Goal: Navigation & Orientation: Find specific page/section

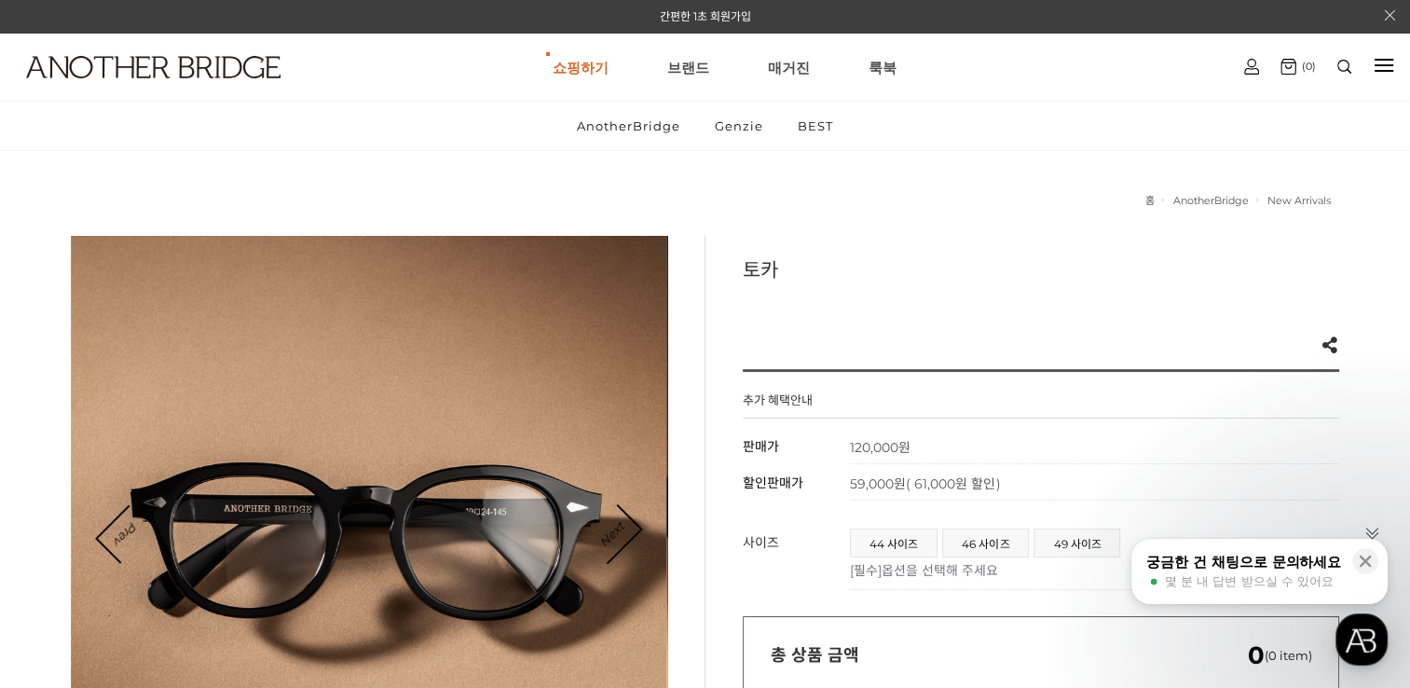
click at [354, 152] on html "간편한 1초 회원가입 상품검색하기 검색 인기검색어 # 상품 상세 검색 바로가기 쇼핑하기 AnotherBridge Genzie BEST [GEO…" at bounding box center [705, 344] width 1410 height 688
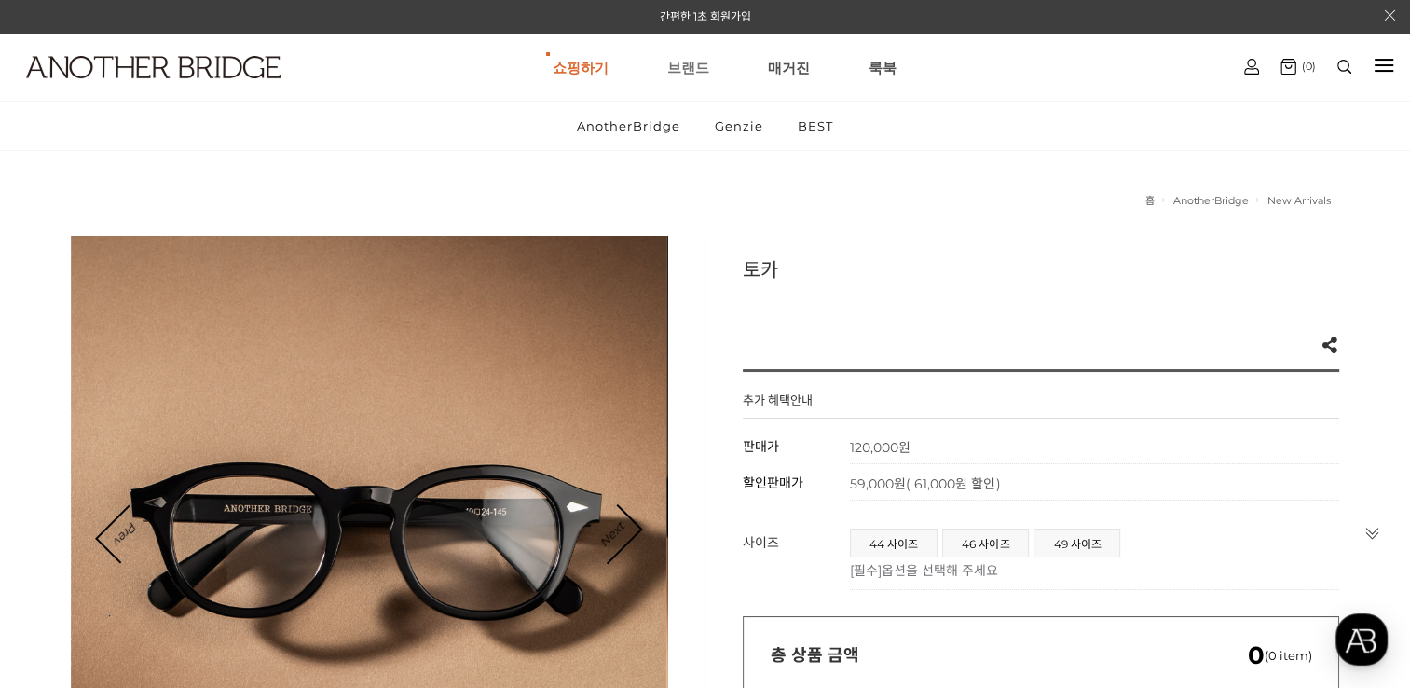
click at [683, 69] on link "브랜드" at bounding box center [688, 67] width 42 height 67
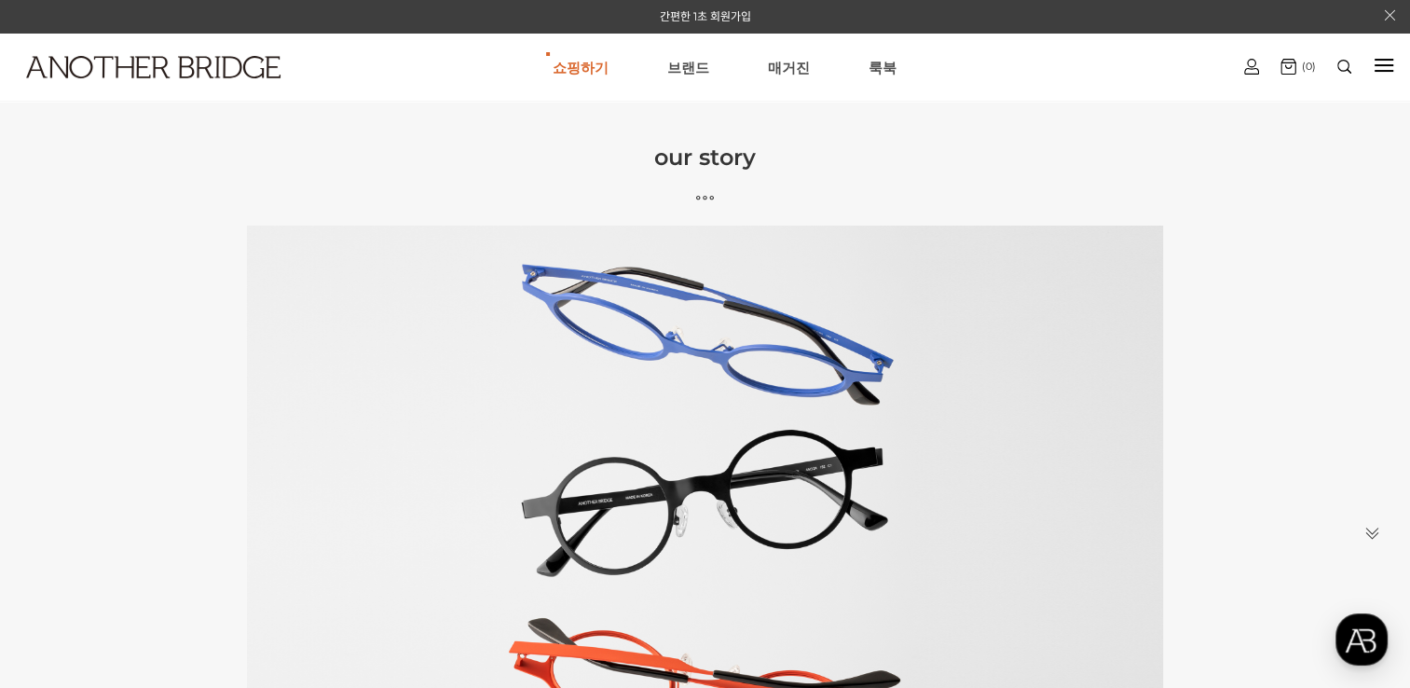
click at [718, 162] on h3 "our story" at bounding box center [705, 156] width 1410 height 27
click at [589, 61] on link "쇼핑하기" at bounding box center [580, 67] width 56 height 67
